Goal: Transaction & Acquisition: Purchase product/service

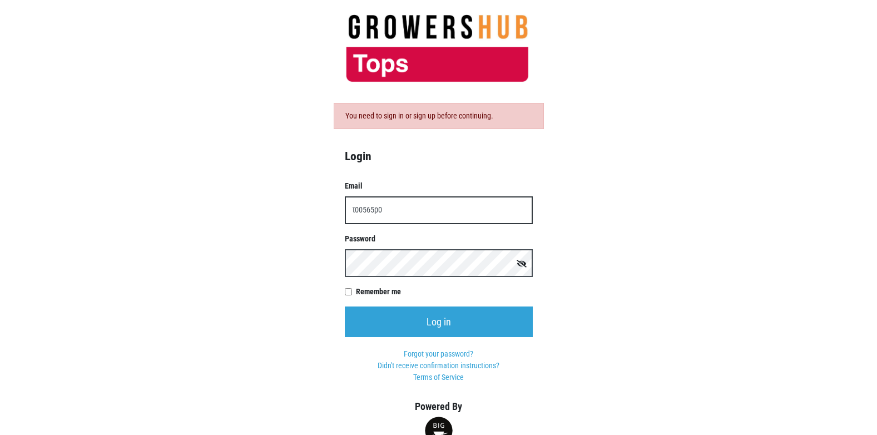
click at [411, 221] on input "t00565p0" at bounding box center [439, 210] width 188 height 28
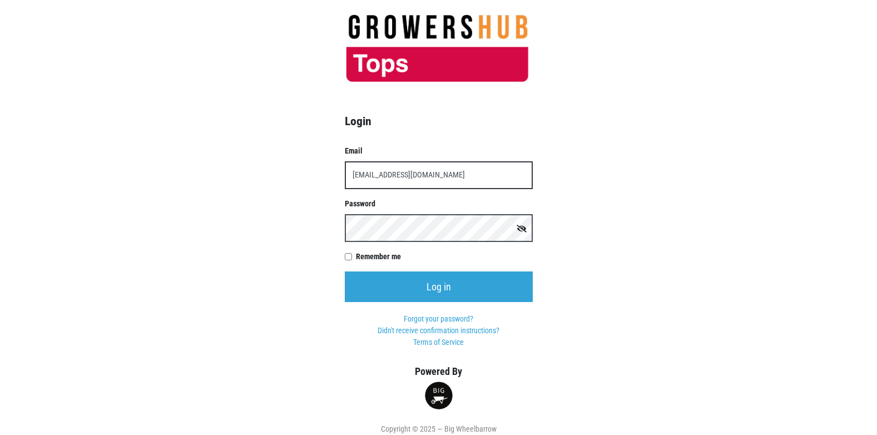
type input "t00565p0@topsmarkets.com"
click at [345, 271] on input "Log in" at bounding box center [439, 286] width 188 height 31
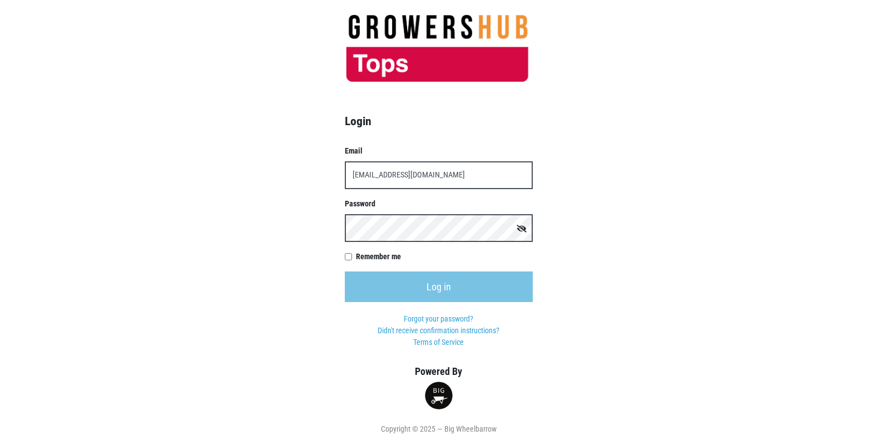
click at [347, 257] on input "Remember me" at bounding box center [348, 256] width 7 height 7
checkbox input "true"
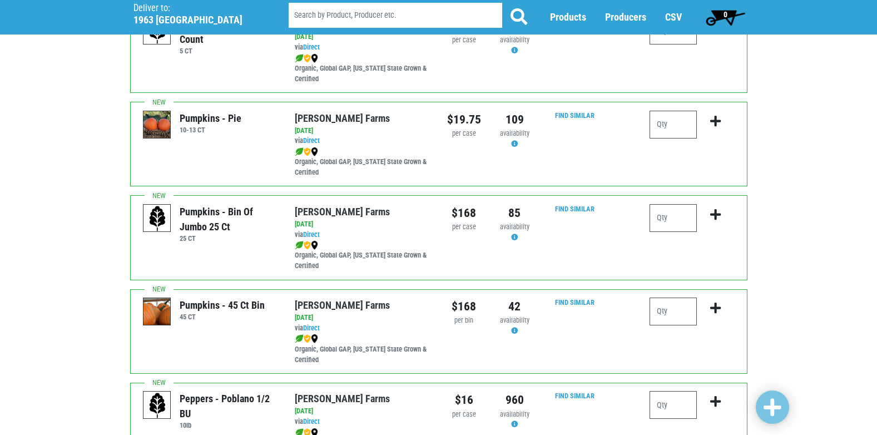
scroll to position [1390, 0]
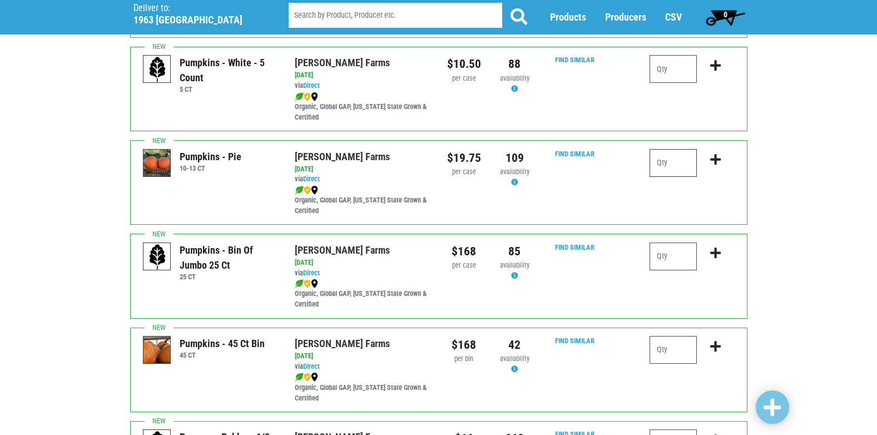
click at [663, 163] on input "number" at bounding box center [672, 163] width 47 height 28
type input "1"
click at [719, 157] on icon "submit" at bounding box center [715, 159] width 11 height 12
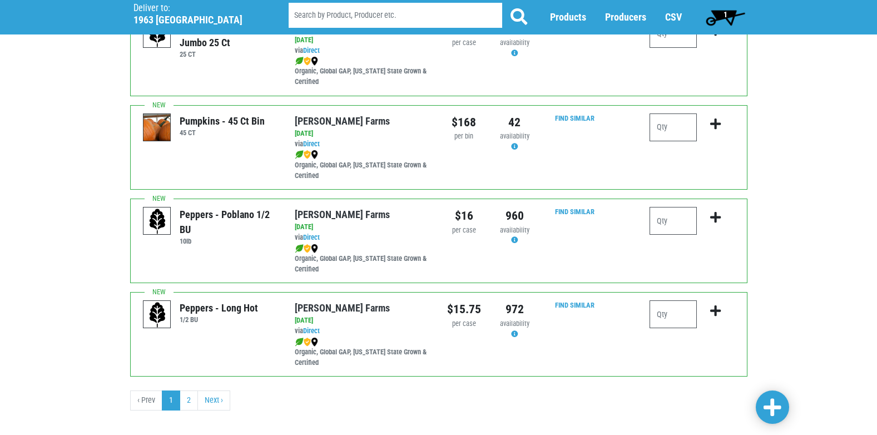
scroll to position [1625, 0]
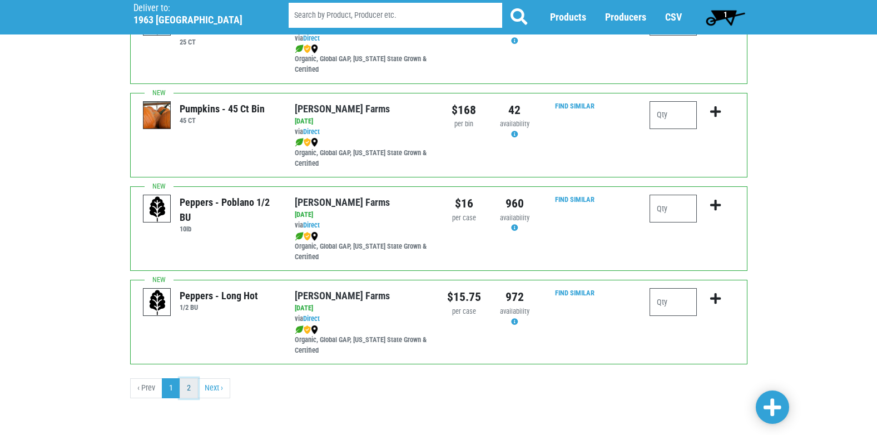
click at [186, 385] on link "2" at bounding box center [189, 388] width 18 height 20
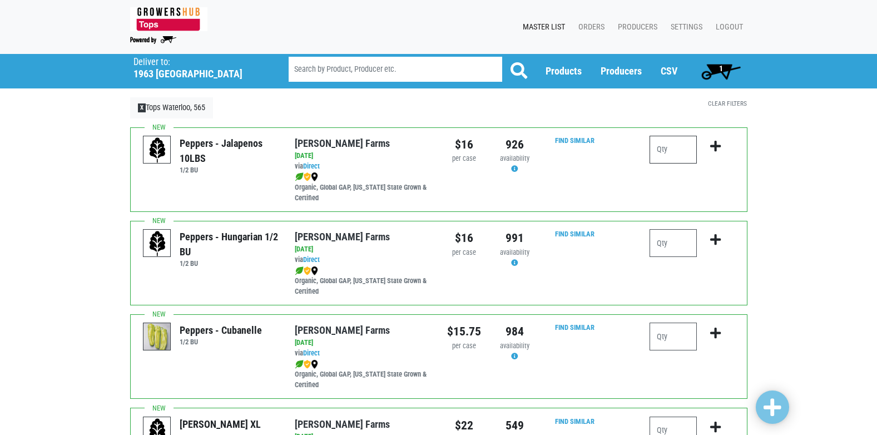
click at [663, 151] on input "number" at bounding box center [672, 150] width 47 height 28
type input "1"
click at [721, 152] on icon "submit" at bounding box center [715, 146] width 11 height 12
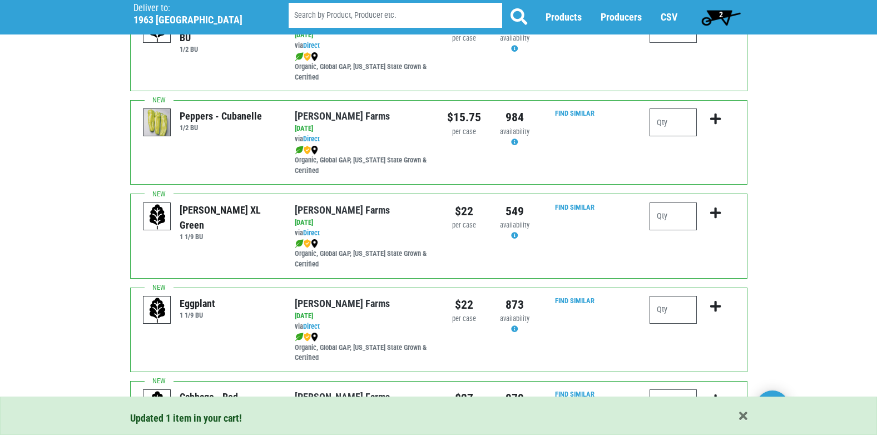
scroll to position [222, 0]
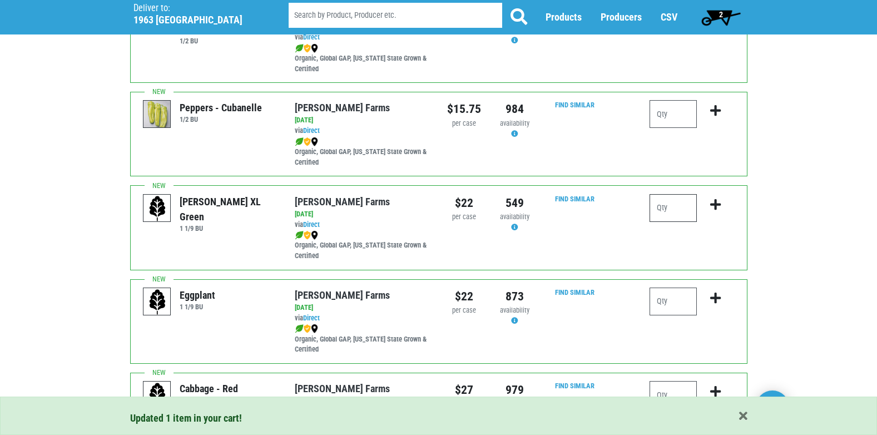
click at [675, 215] on input "number" at bounding box center [672, 208] width 47 height 28
type input "1"
click at [720, 206] on icon "submit" at bounding box center [715, 204] width 11 height 12
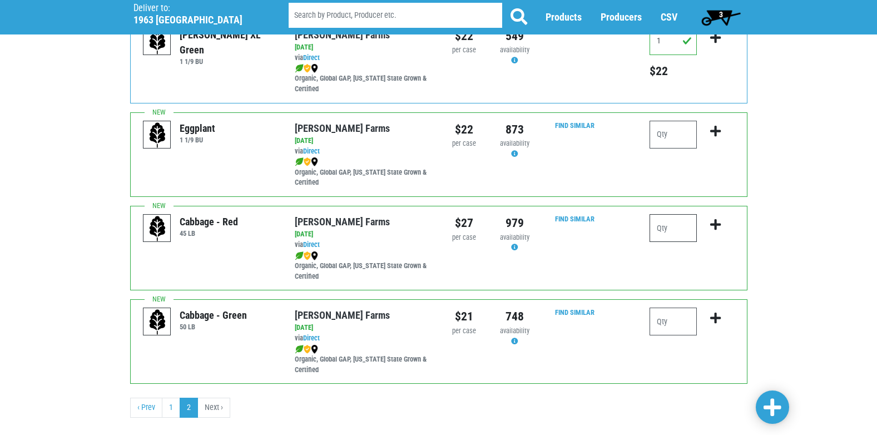
scroll to position [334, 0]
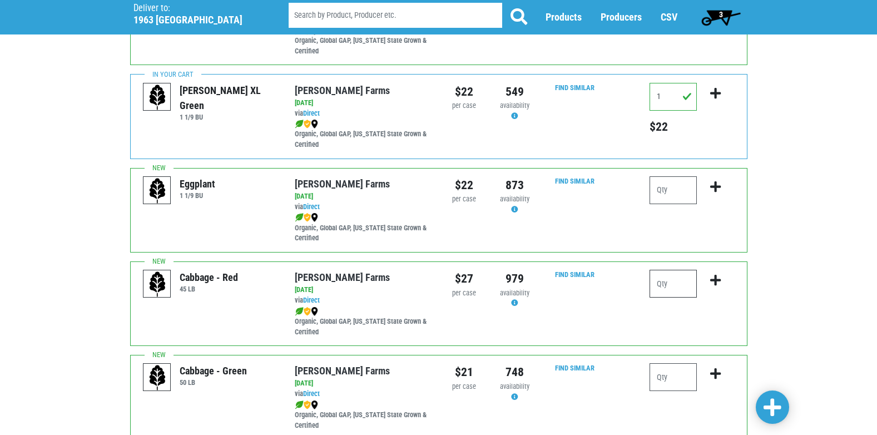
click at [678, 221] on div "Peppers - Jalapenos 10LBS 1/2 BU [PERSON_NAME][GEOGRAPHIC_DATA] via Direct on […" at bounding box center [438, 117] width 617 height 646
click at [674, 283] on input "number" at bounding box center [672, 284] width 47 height 28
type input "1"
click at [716, 276] on icon "submit" at bounding box center [715, 280] width 11 height 12
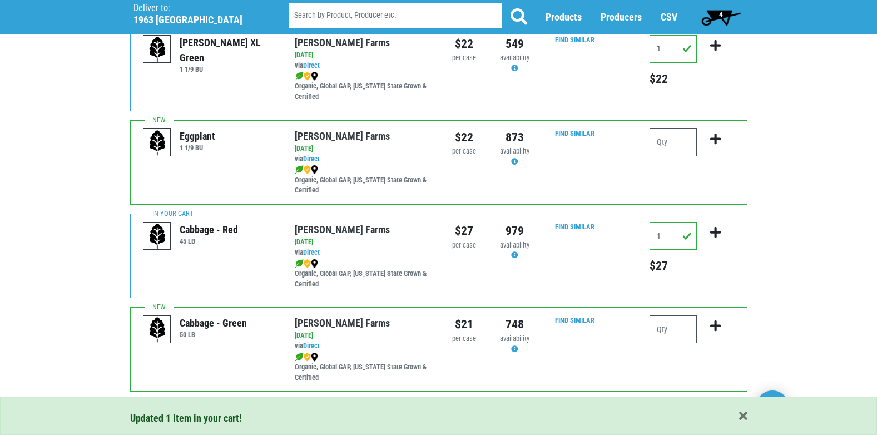
scroll to position [409, 0]
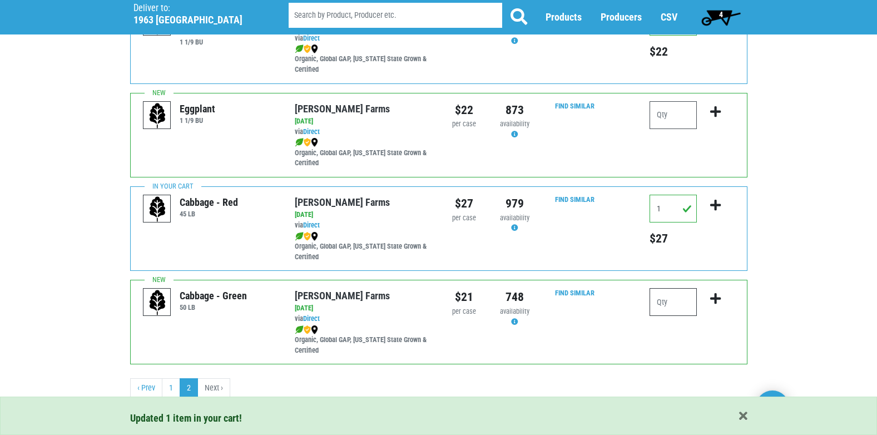
click at [676, 302] on input "number" at bounding box center [672, 302] width 47 height 28
type input "2"
click at [719, 299] on icon "submit" at bounding box center [715, 298] width 11 height 12
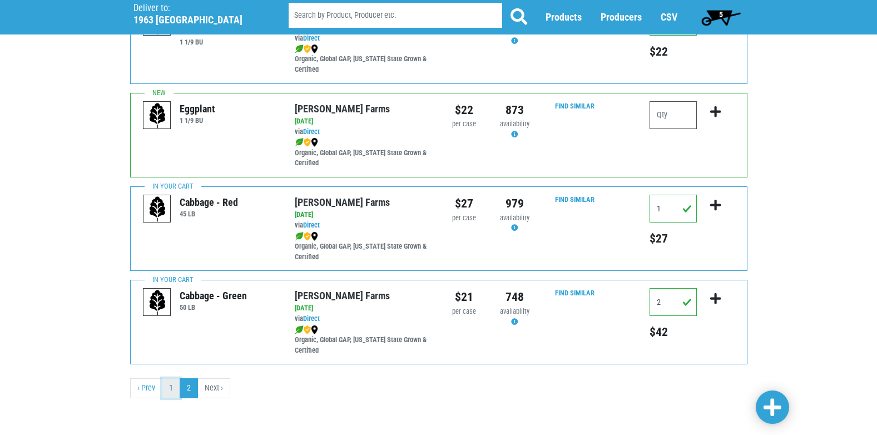
click at [170, 393] on link "1" at bounding box center [171, 388] width 18 height 20
click at [167, 381] on link "1" at bounding box center [171, 388] width 18 height 20
click at [721, 11] on span "5" at bounding box center [721, 14] width 4 height 9
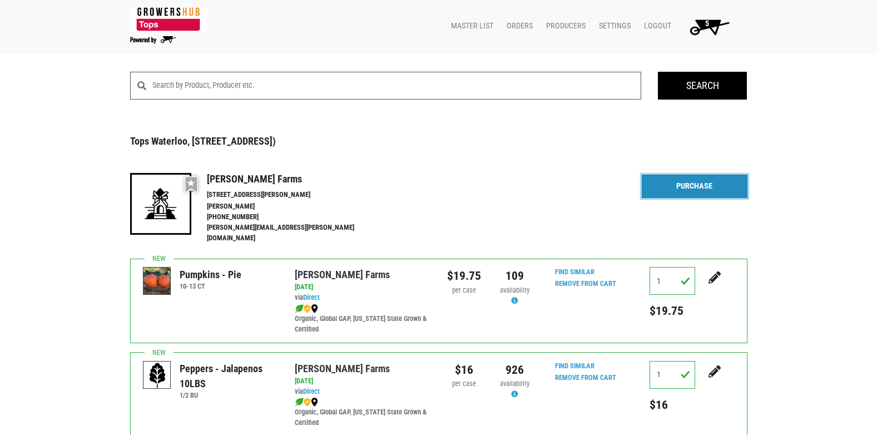
click at [697, 185] on link "Purchase" at bounding box center [695, 186] width 106 height 23
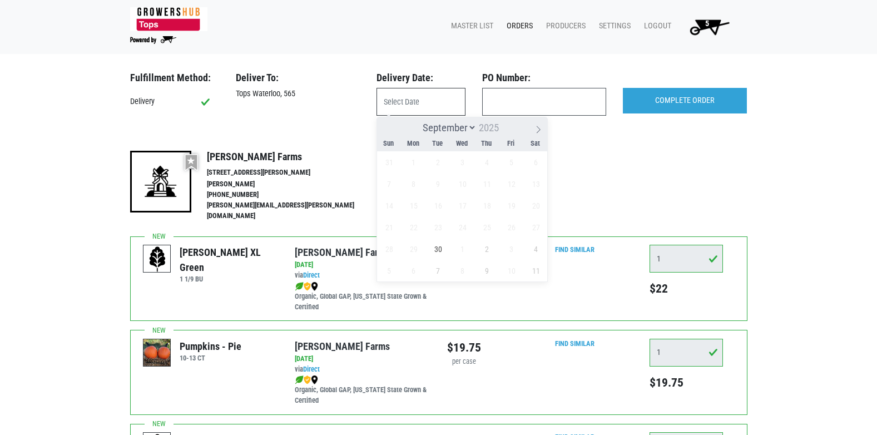
click at [422, 106] on input "text" at bounding box center [420, 102] width 89 height 28
click at [435, 250] on span "30" at bounding box center [438, 249] width 22 height 22
type input "[DATE]"
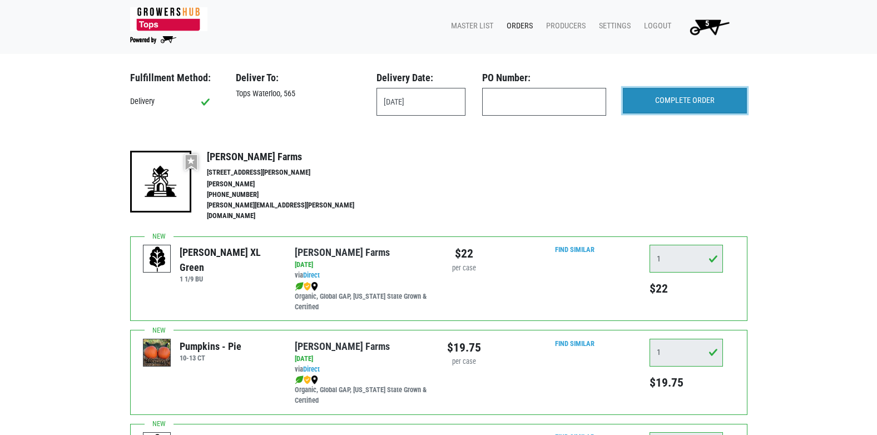
click at [699, 109] on input "COMPLETE ORDER" at bounding box center [685, 101] width 124 height 26
